Goal: Task Accomplishment & Management: Manage account settings

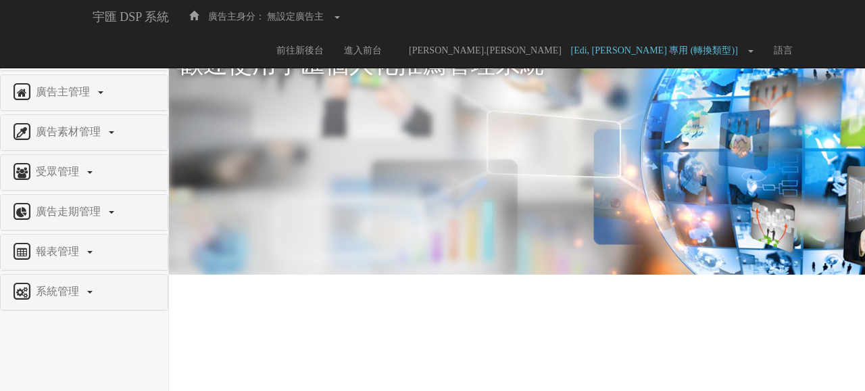
click at [64, 51] on span "權限管理" at bounding box center [58, 51] width 53 height 11
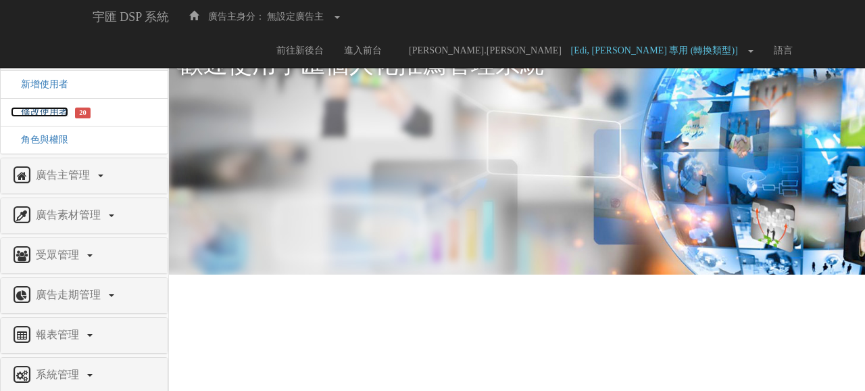
click at [42, 111] on span "修改使用者" at bounding box center [39, 112] width 57 height 10
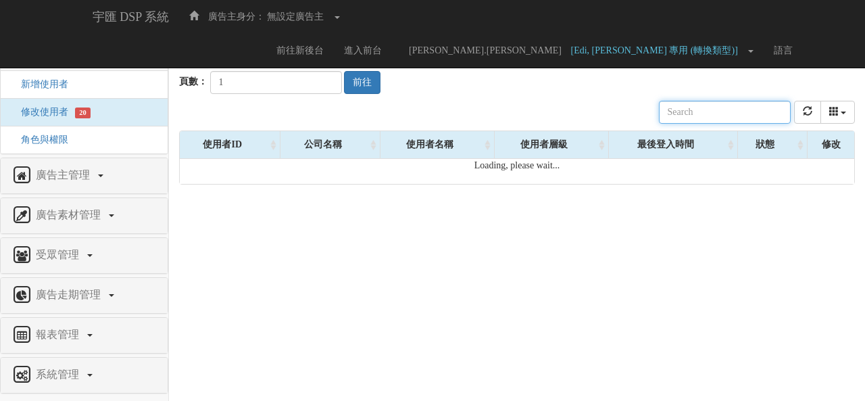
click at [718, 118] on input "text" at bounding box center [725, 112] width 132 height 23
type input "ㄛ"
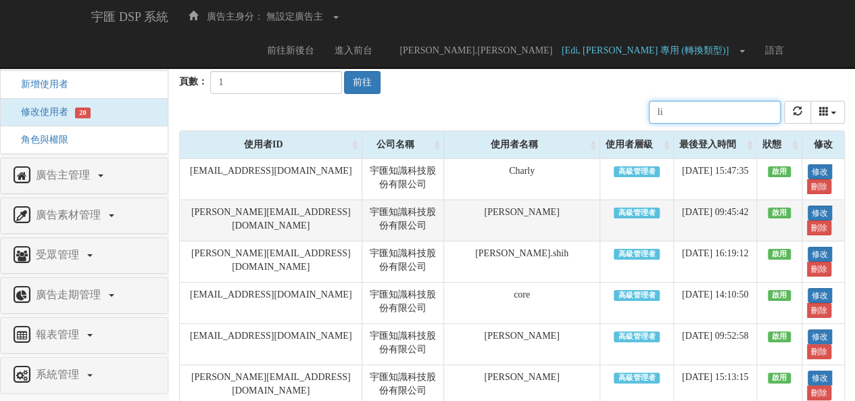
type input "l"
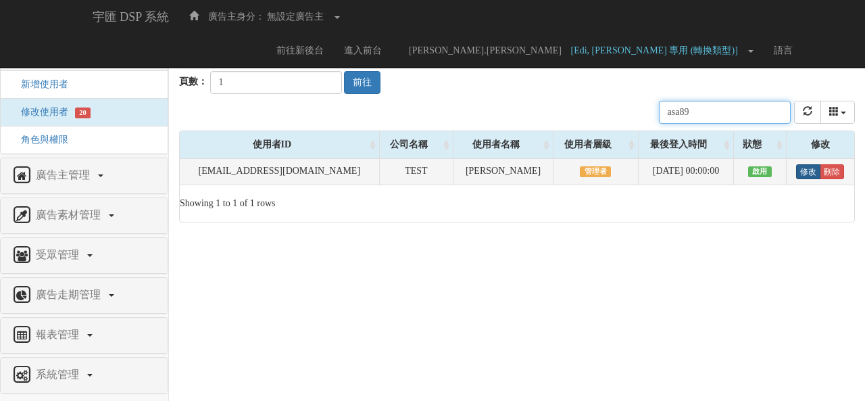
type input "asa89"
click at [805, 172] on link "修改" at bounding box center [808, 171] width 24 height 15
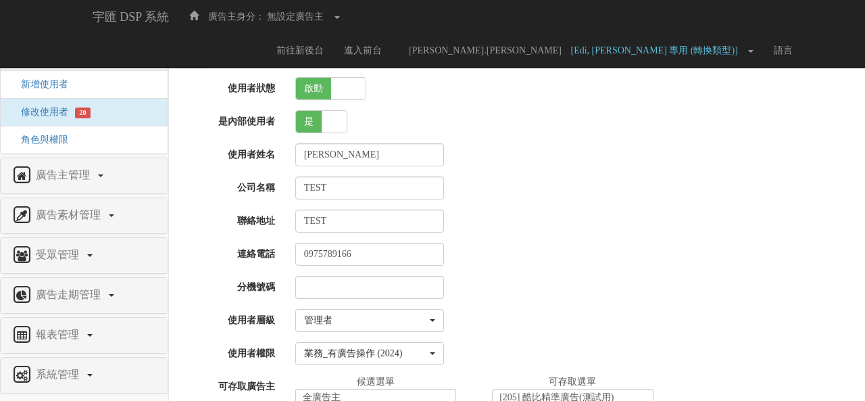
select select "Manager"
select select "68"
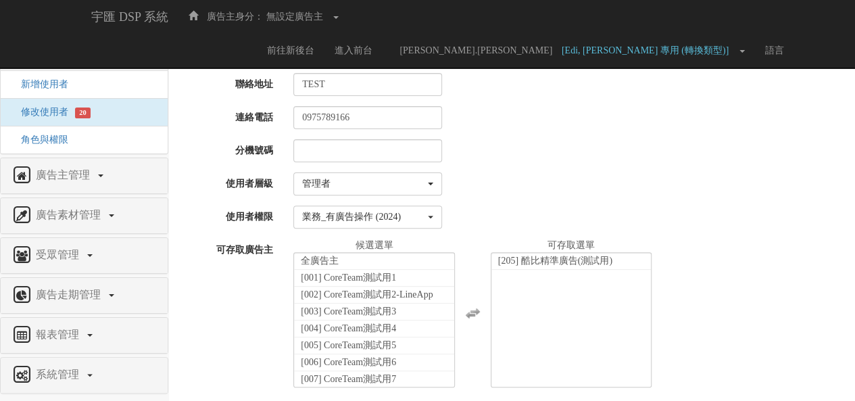
scroll to position [2655, 0]
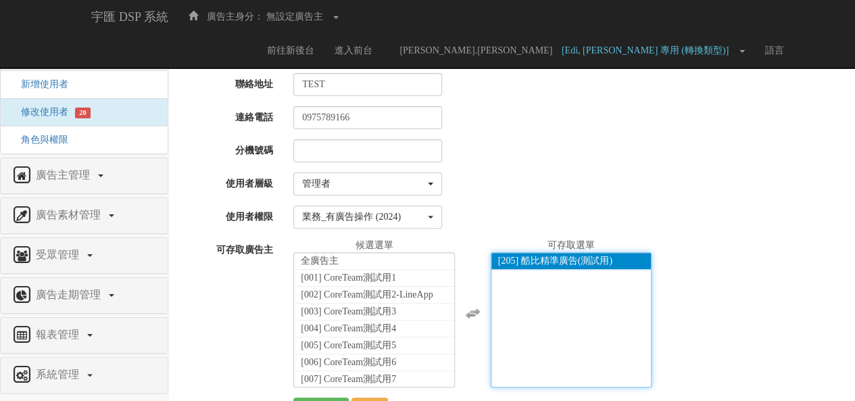
click at [568, 257] on span "[205] 酷比精準廣告(測試用)" at bounding box center [555, 260] width 114 height 10
select select
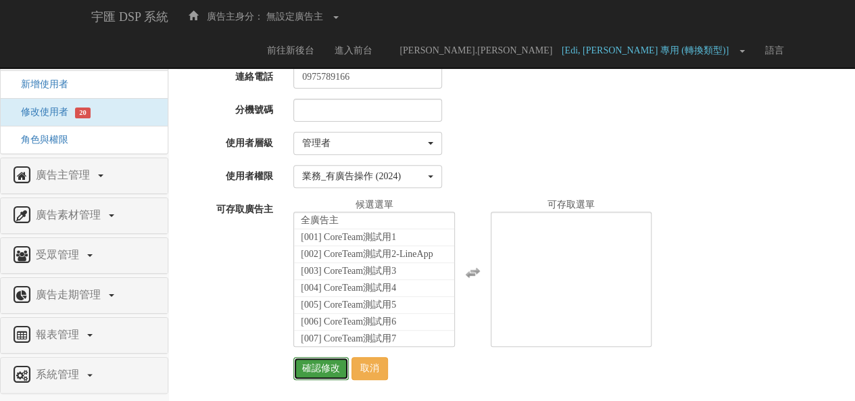
click at [332, 367] on input "確認修改" at bounding box center [320, 368] width 55 height 23
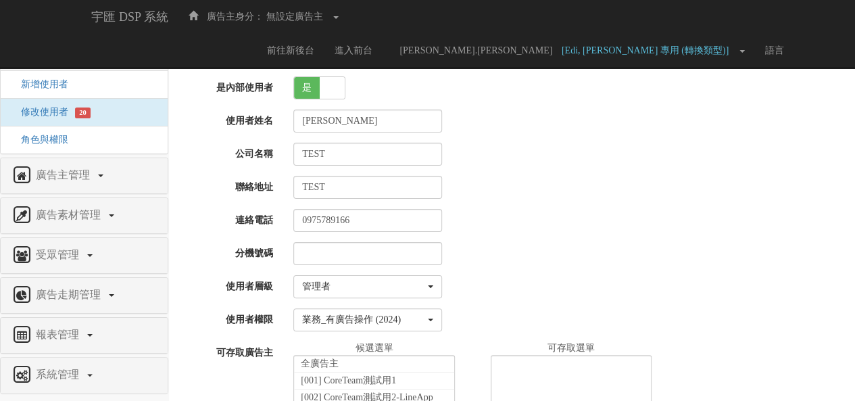
scroll to position [0, 0]
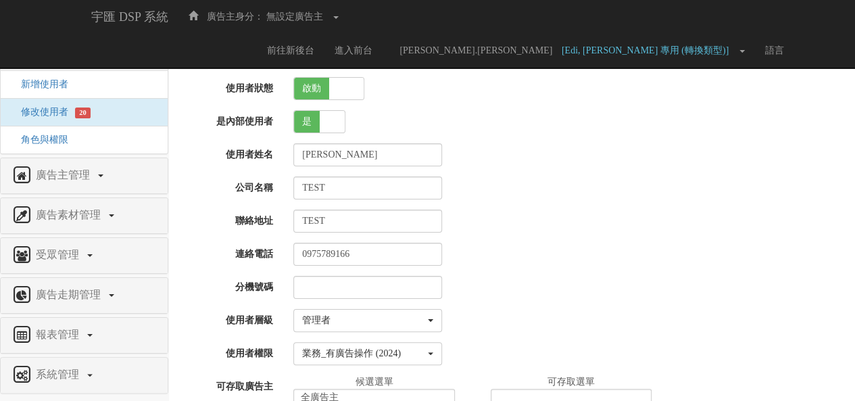
click at [316, 126] on span "是" at bounding box center [307, 122] width 26 height 22
checkbox input "false"
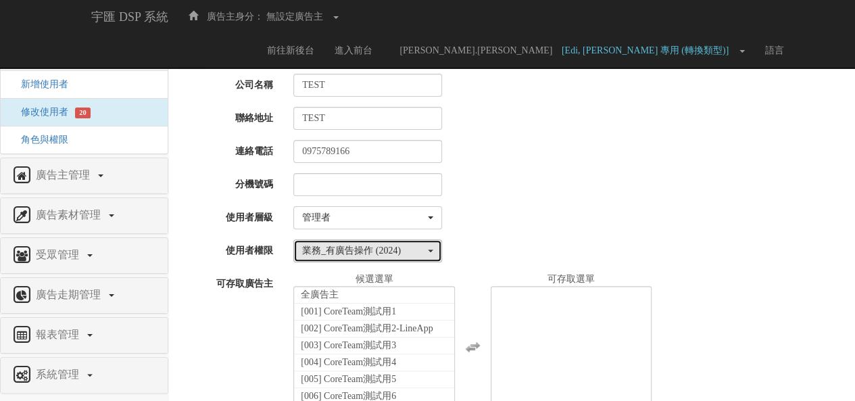
click at [349, 250] on div "業務_有廣告操作 (2024)" at bounding box center [363, 251] width 123 height 14
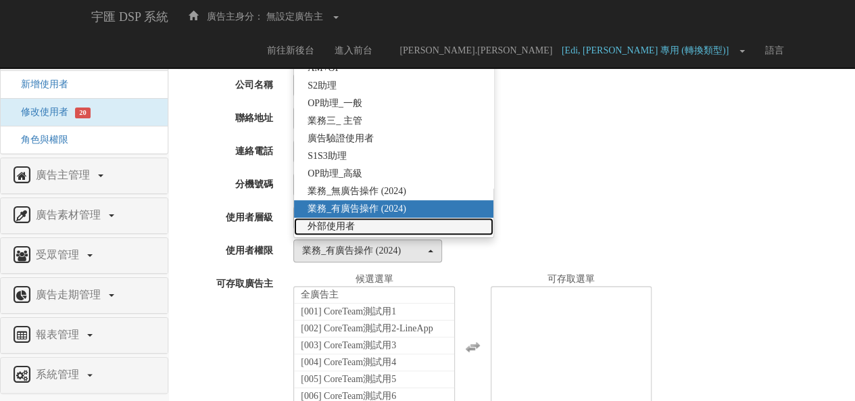
click at [346, 224] on span "外部使用者" at bounding box center [330, 227] width 47 height 14
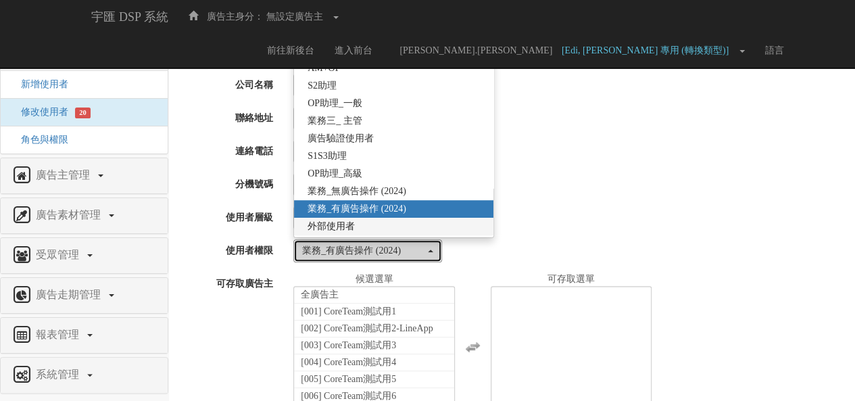
select select "69"
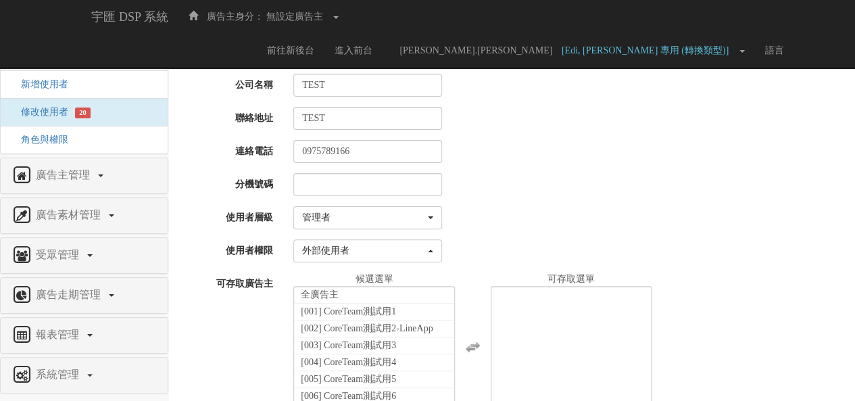
click at [494, 228] on div "Email asa892870@gmail.com 使用者狀態 啟動 關閉 是內部使用者 是 否 使用者姓名 張馨瑋TEST 公司名稱 TEST 聯絡地址 T…" at bounding box center [511, 197] width 665 height 513
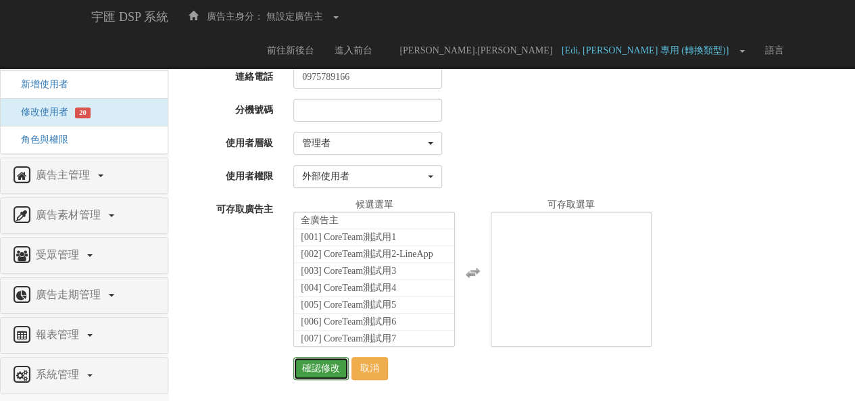
click at [326, 366] on input "確認修改" at bounding box center [320, 368] width 55 height 23
